Goal: Transaction & Acquisition: Subscribe to service/newsletter

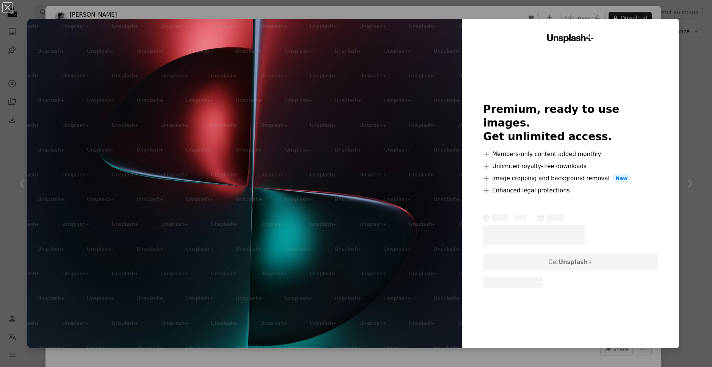
scroll to position [874, 0]
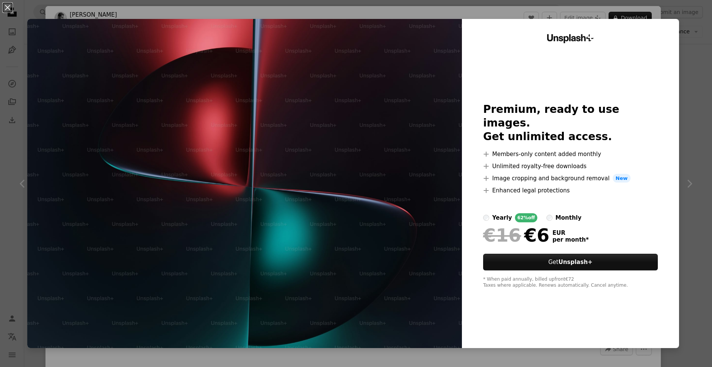
click at [675, 96] on div "Unsplash+ Premium, ready to use images. Get unlimited access. A plus sign Membe…" at bounding box center [570, 183] width 217 height 329
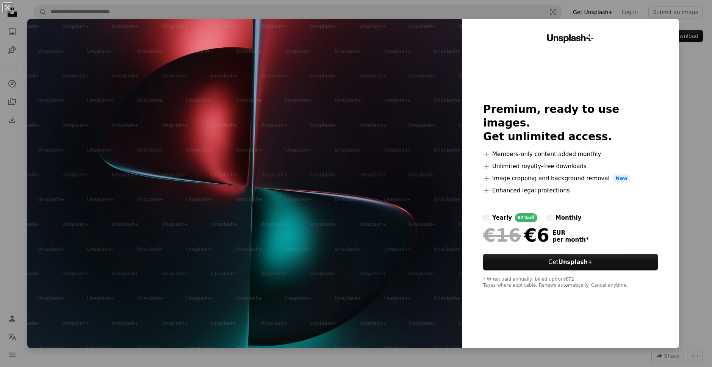
click at [685, 113] on div "An X shape Unsplash+ Premium, ready to use images. Get unlimited access. A plus…" at bounding box center [356, 183] width 712 height 367
